Goal: Information Seeking & Learning: Learn about a topic

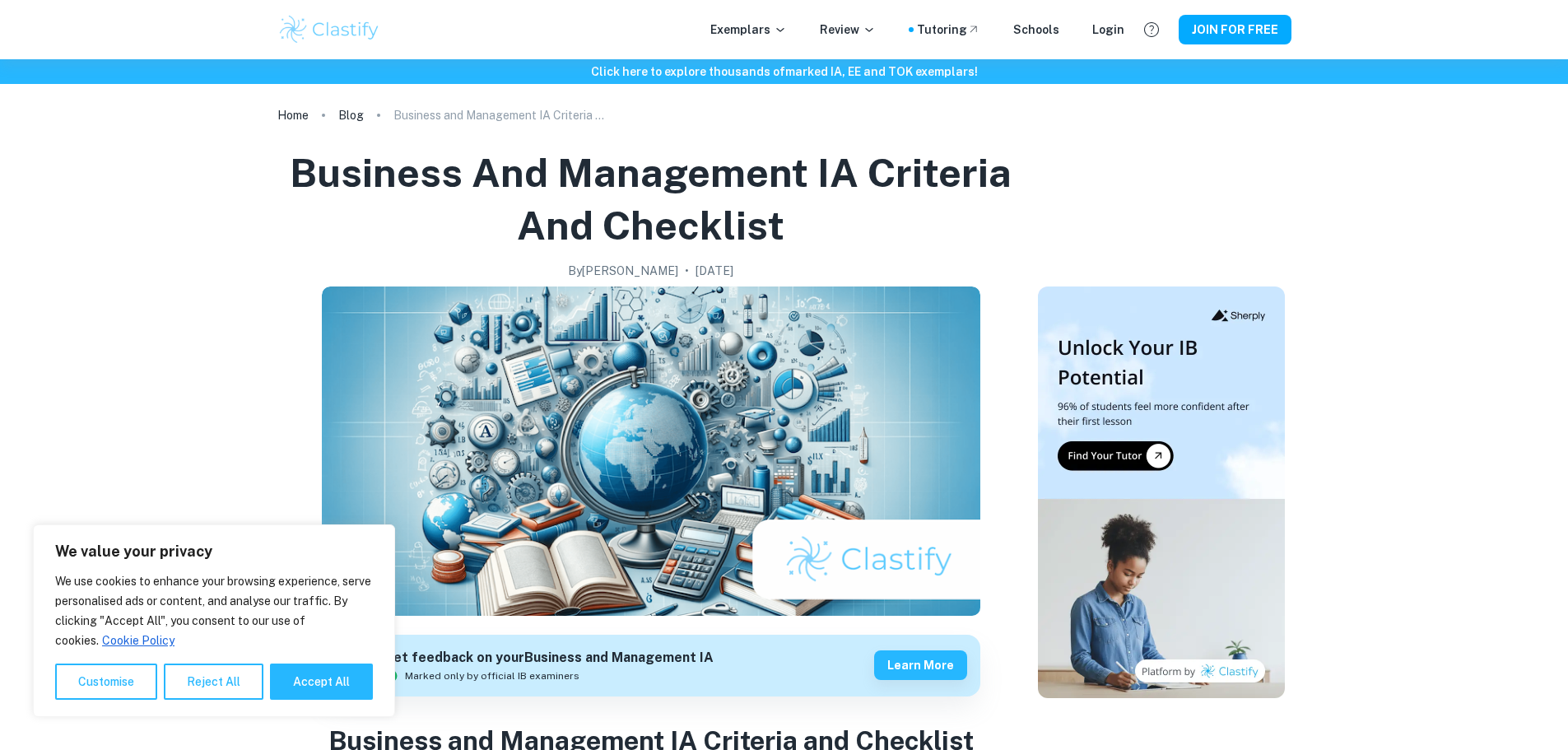
scroll to position [659, 0]
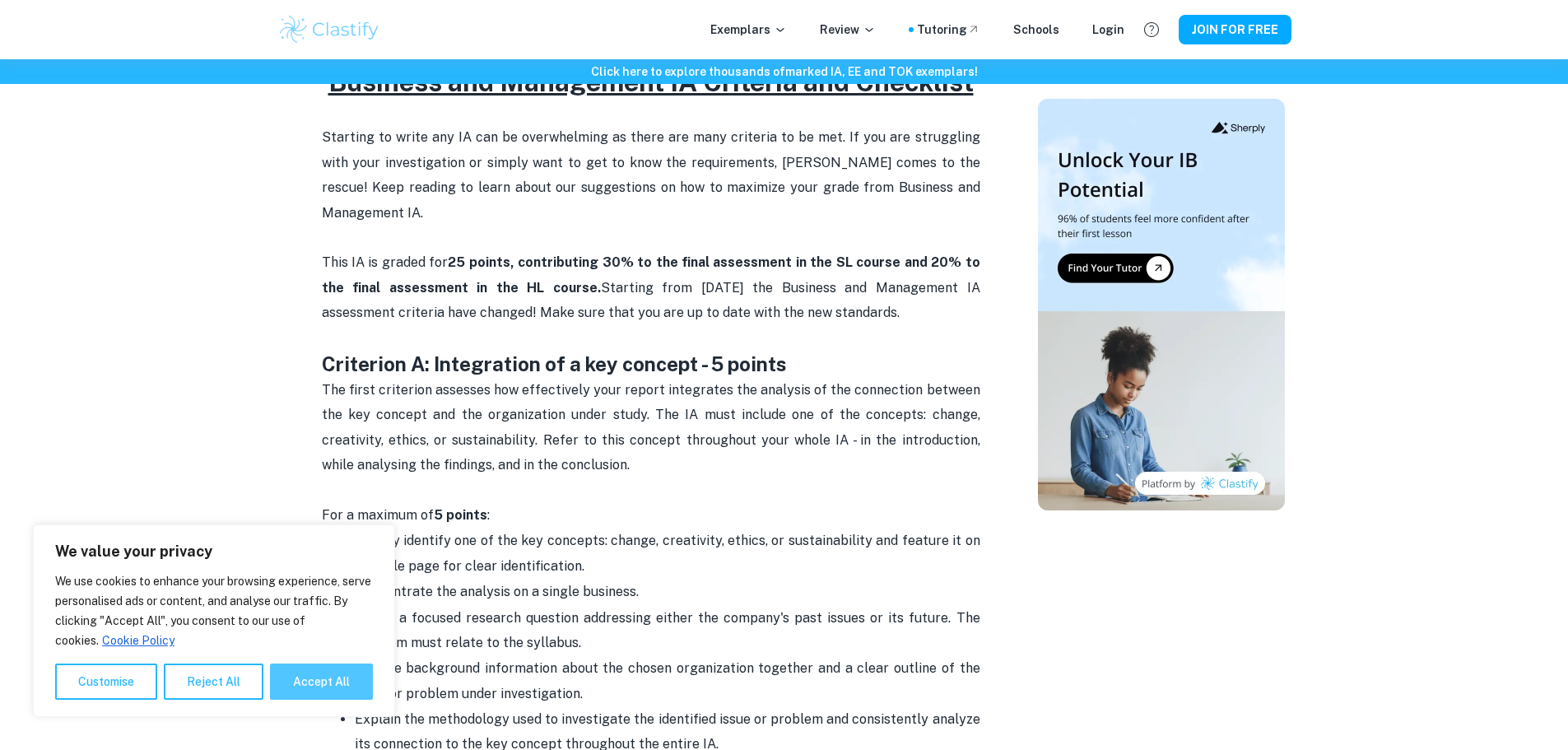
click at [299, 671] on button "Accept All" at bounding box center [322, 681] width 103 height 36
checkbox input "true"
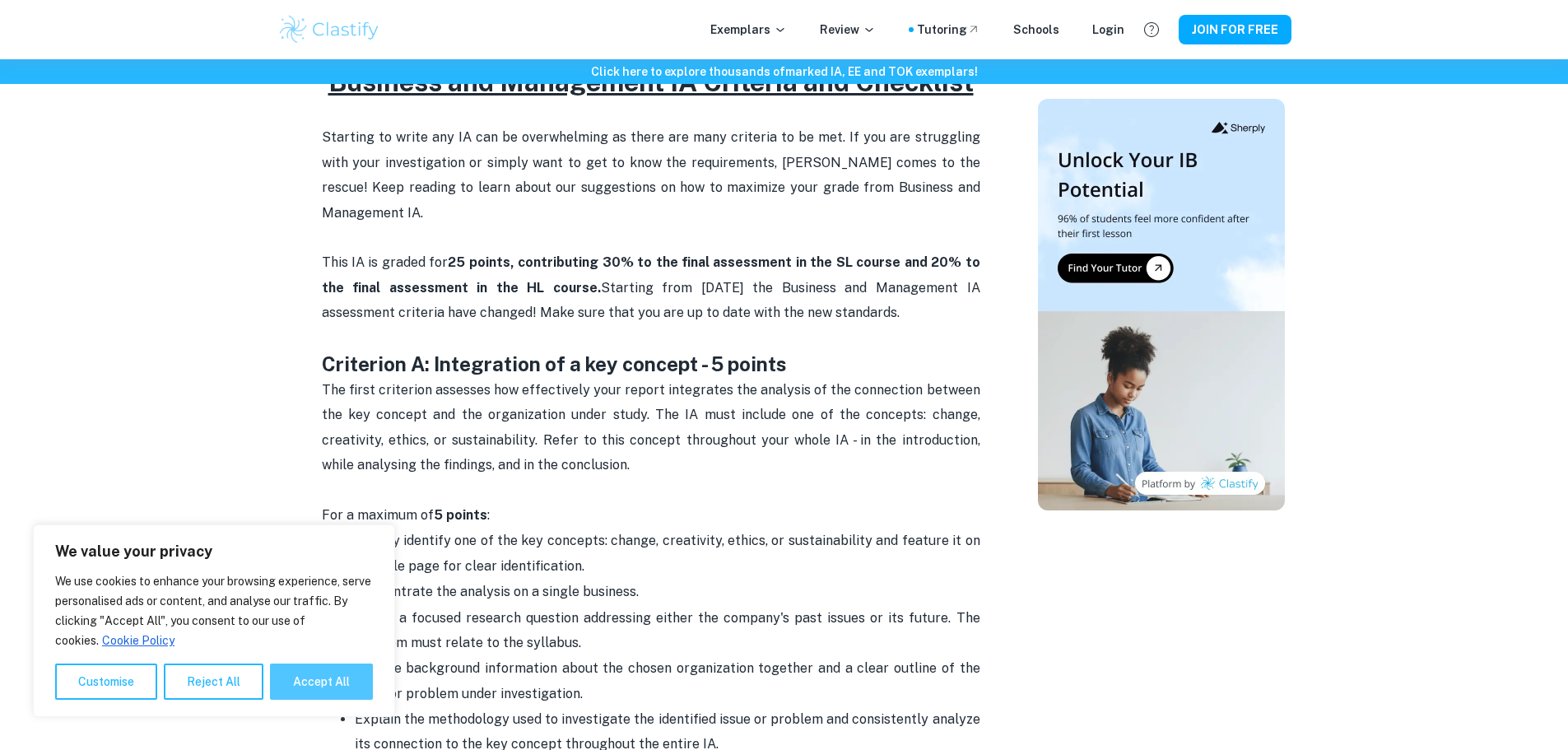
checkbox input "true"
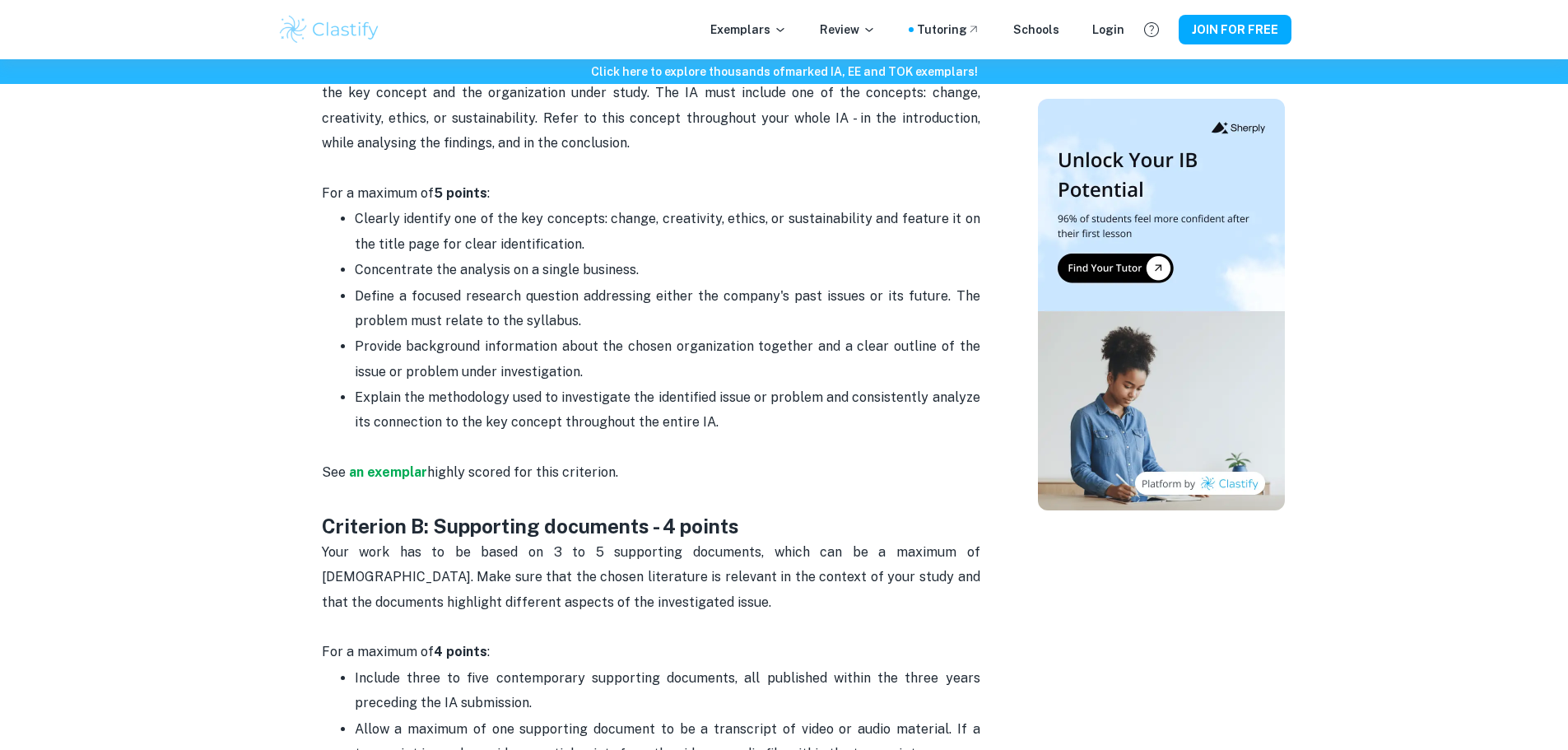
scroll to position [823, 0]
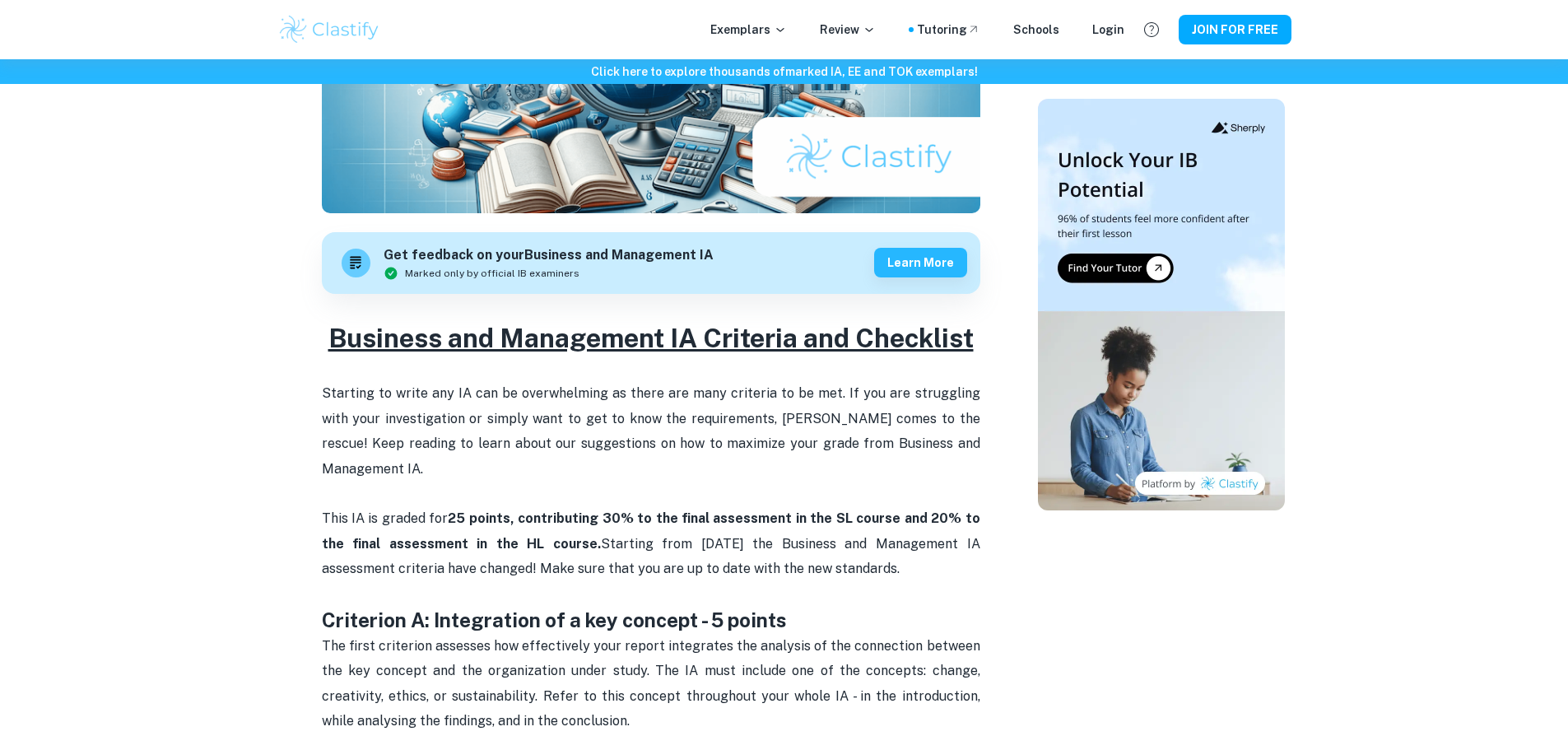
scroll to position [210, 0]
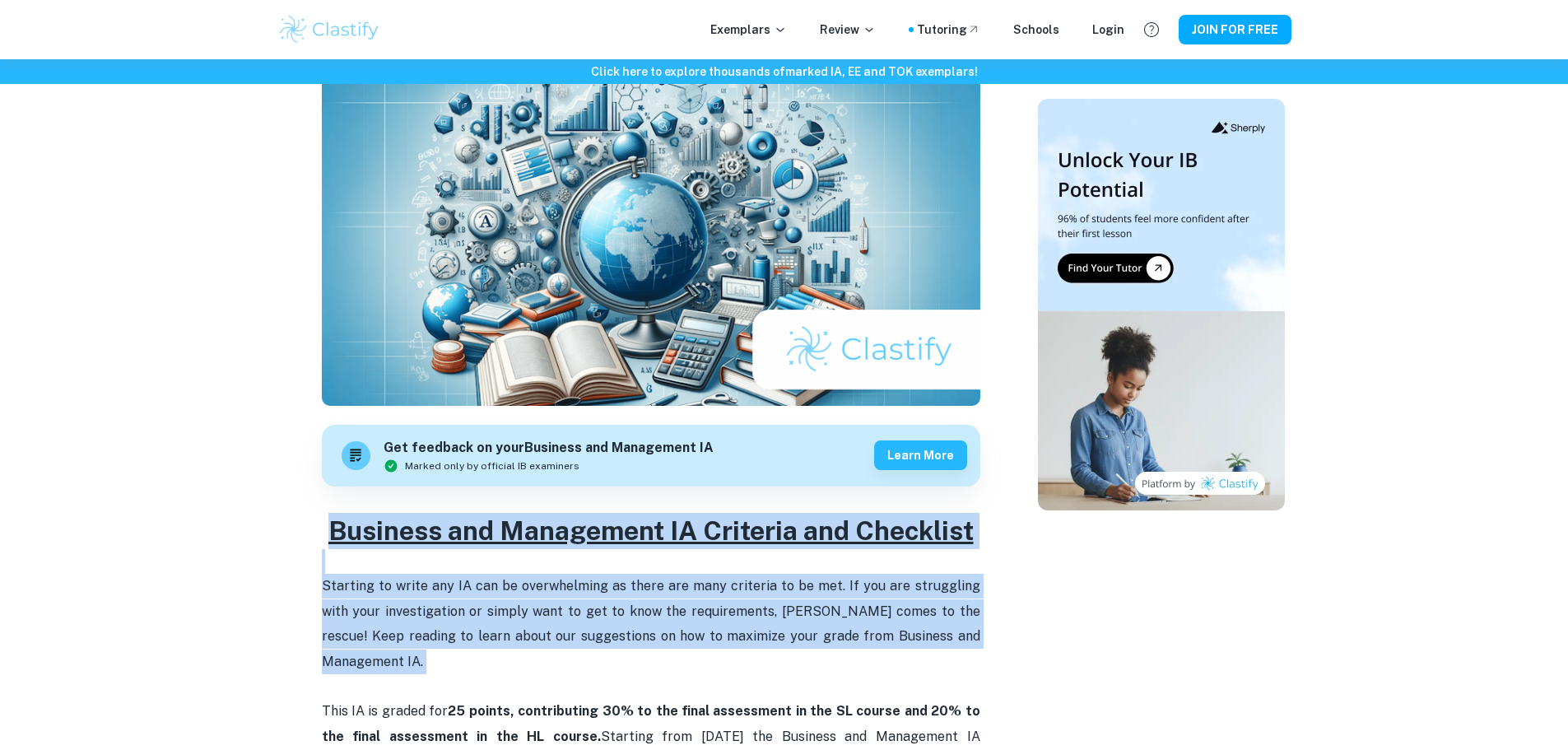
drag, startPoint x: 304, startPoint y: 526, endPoint x: 440, endPoint y: 666, distance: 195.2
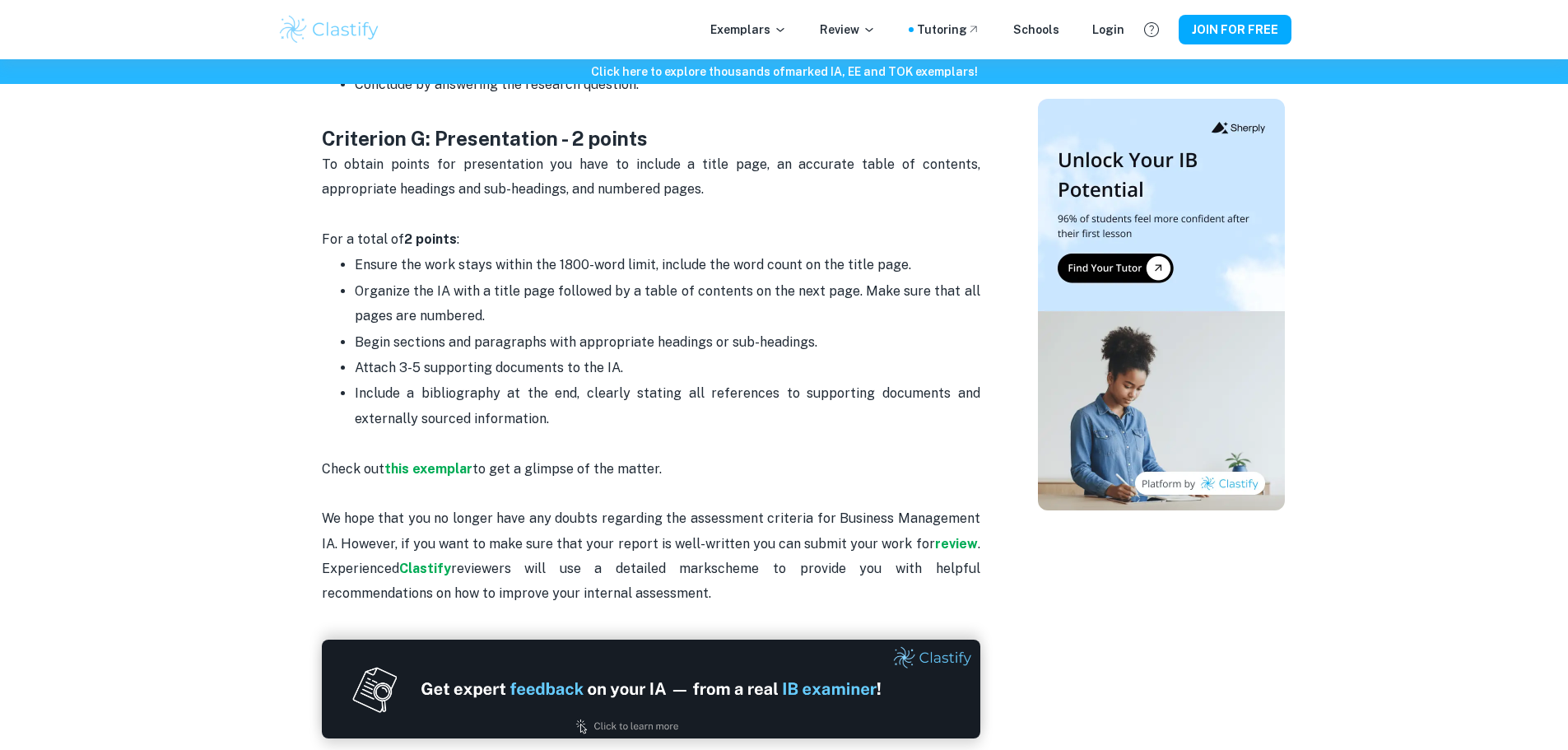
scroll to position [3749, 0]
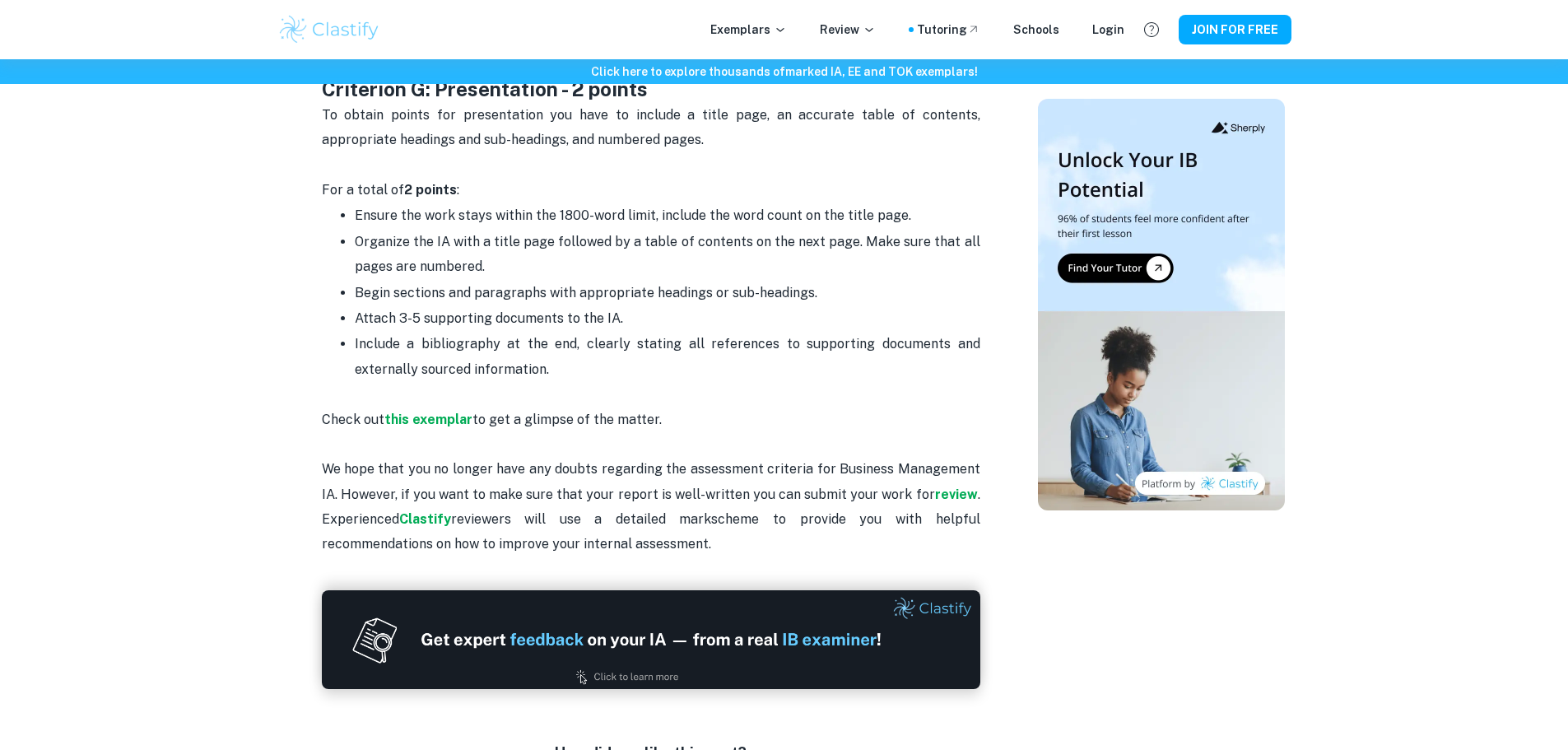
click at [721, 504] on p "Check out this exemplar to get a glimpse of the matter. We hope that you no lon…" at bounding box center [651, 483] width 659 height 150
click at [712, 489] on p "Check out this exemplar to get a glimpse of the matter. We hope that you no lon…" at bounding box center [651, 483] width 659 height 150
click at [695, 496] on p "Check out this exemplar to get a glimpse of the matter. We hope that you no lon…" at bounding box center [651, 483] width 659 height 150
click at [707, 496] on p "Check out this exemplar to get a glimpse of the matter. We hope that you no lon…" at bounding box center [651, 483] width 659 height 150
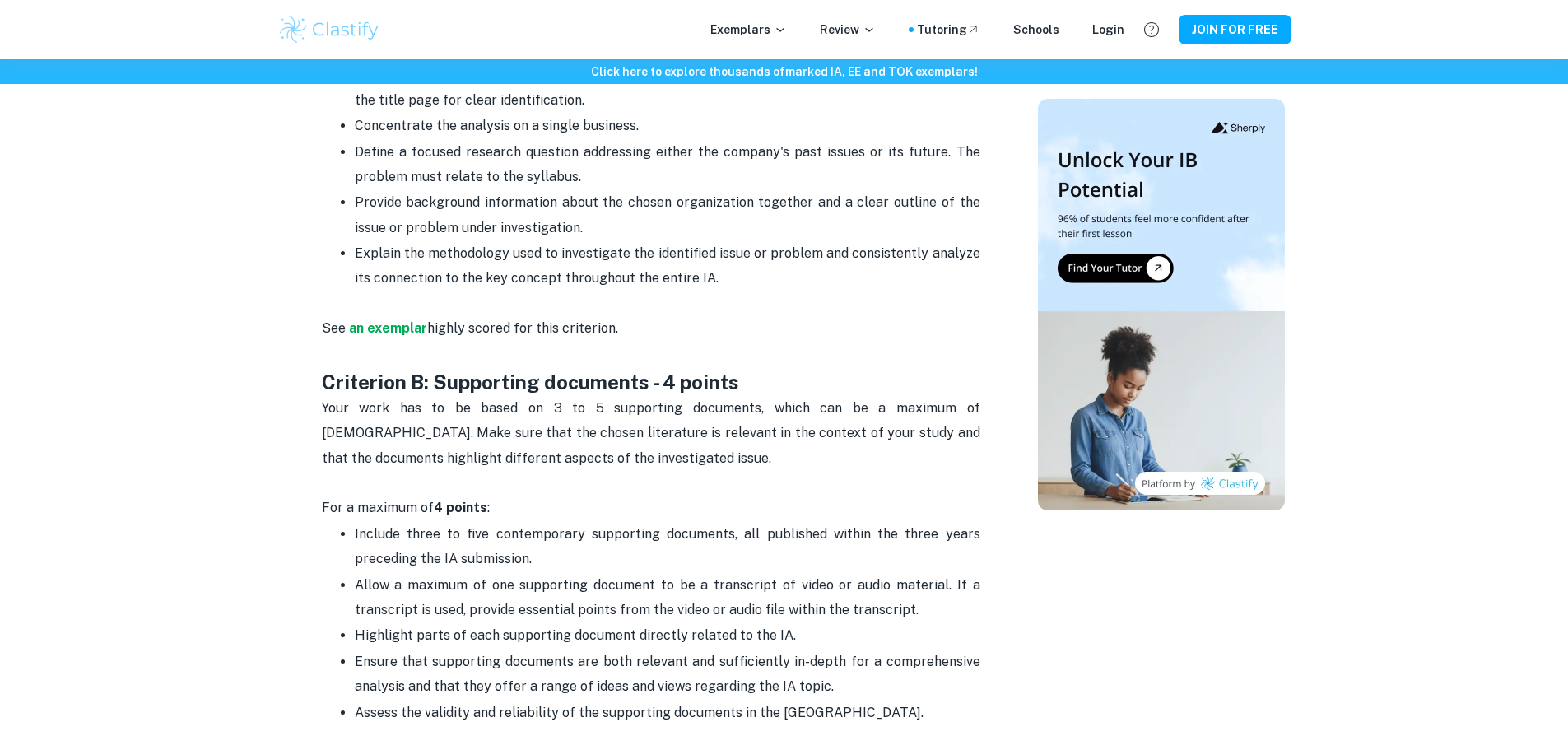
scroll to position [737, 0]
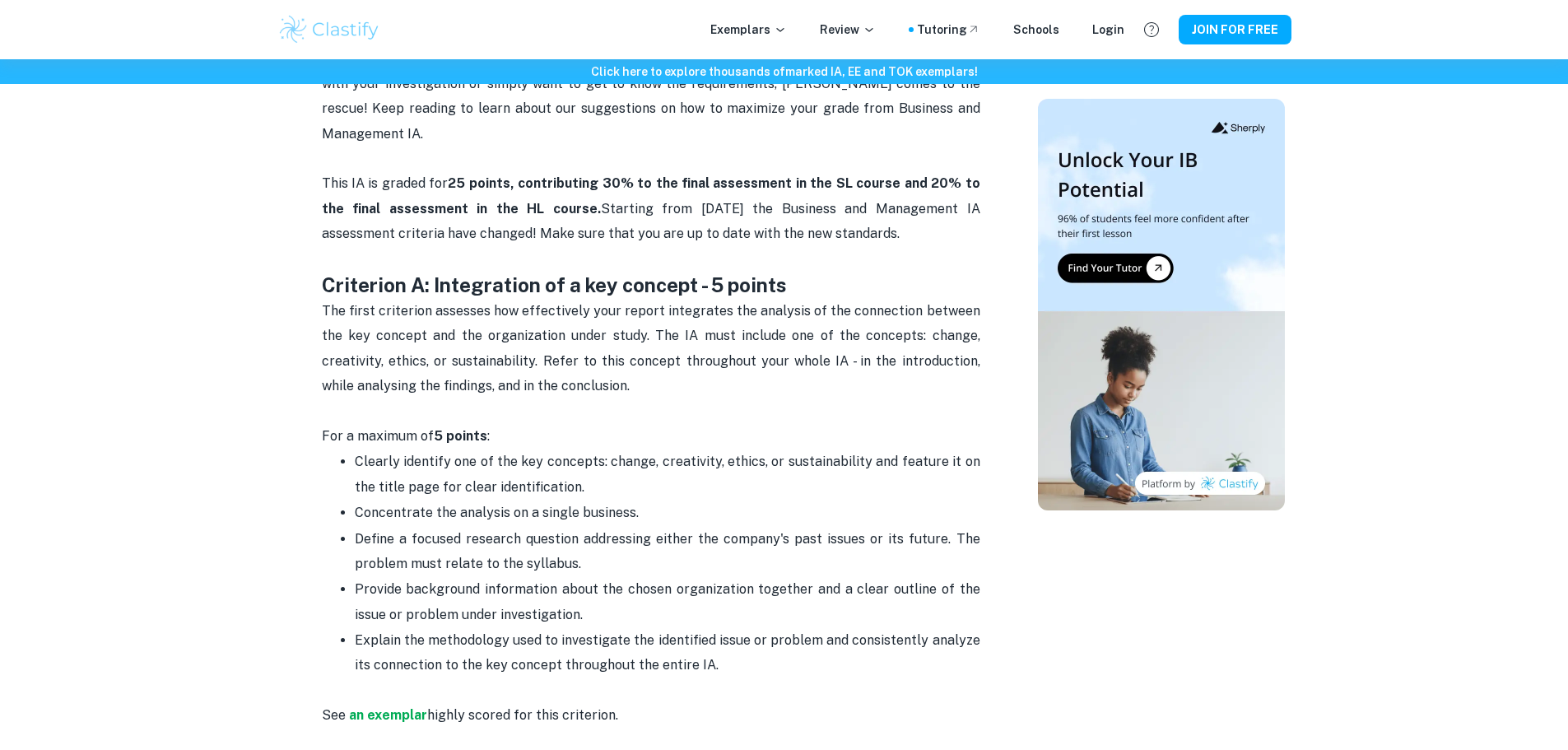
drag, startPoint x: 704, startPoint y: 500, endPoint x: 357, endPoint y: 175, distance: 475.4
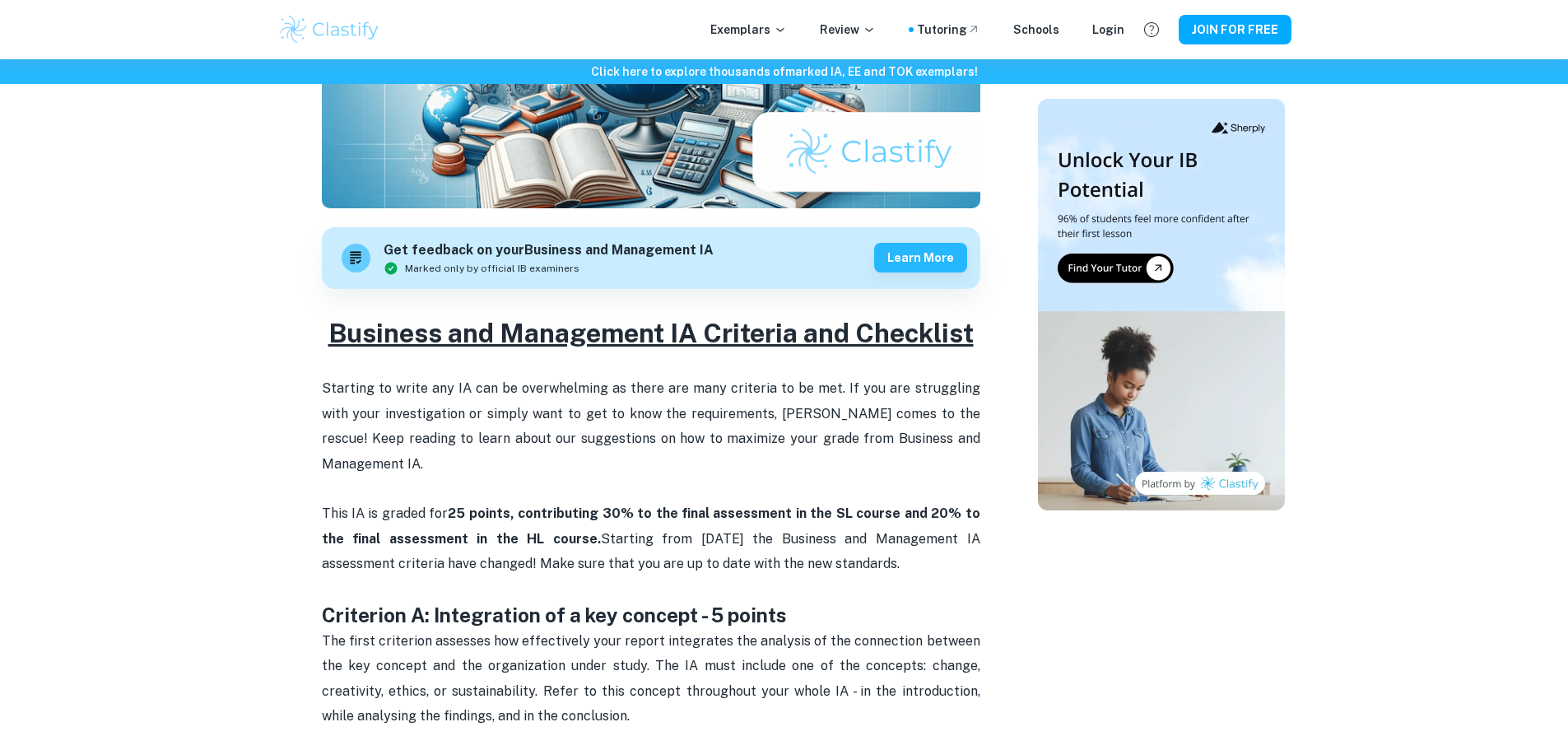
scroll to position [326, 0]
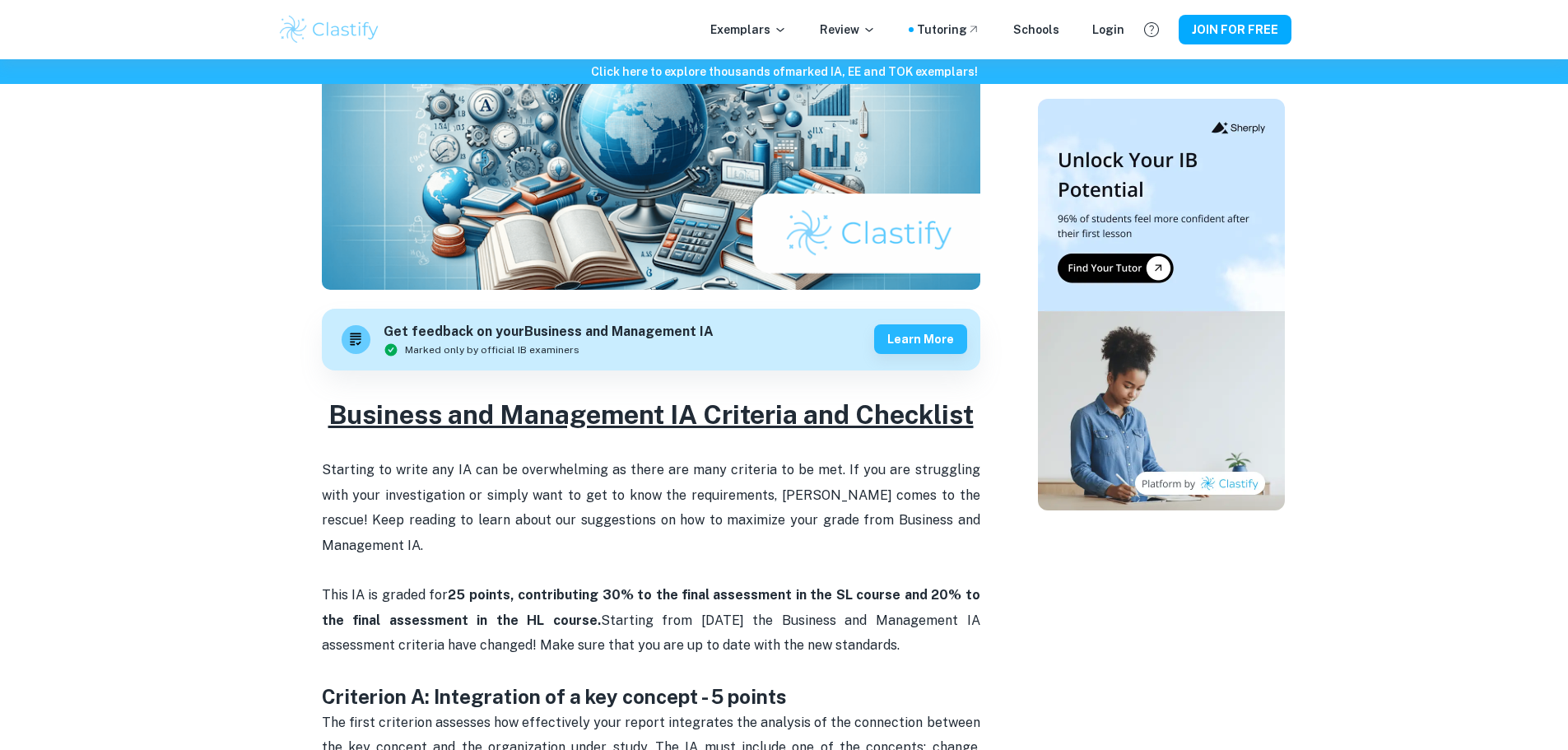
click at [322, 415] on h2 "Business and Management IA Criteria and Checklist" at bounding box center [651, 415] width 659 height 36
copy div "Business and Management IA Criteria and Checklist Starting to write any IA can …"
